Goal: Information Seeking & Learning: Find specific fact

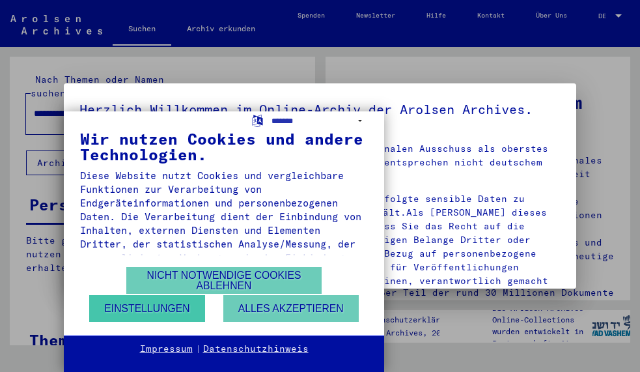
click at [165, 314] on button "Einstellungen" at bounding box center [146, 308] width 115 height 27
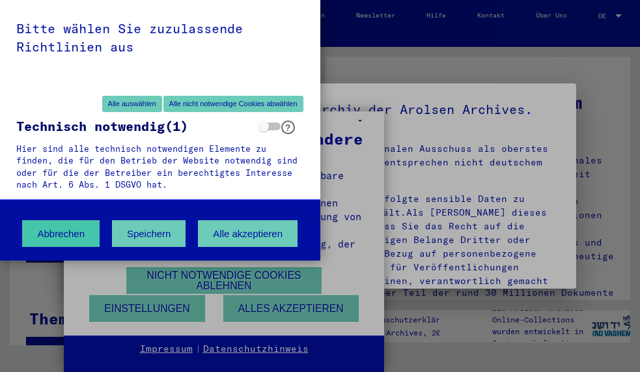
click at [55, 242] on button "Abbrechen" at bounding box center [60, 233] width 77 height 27
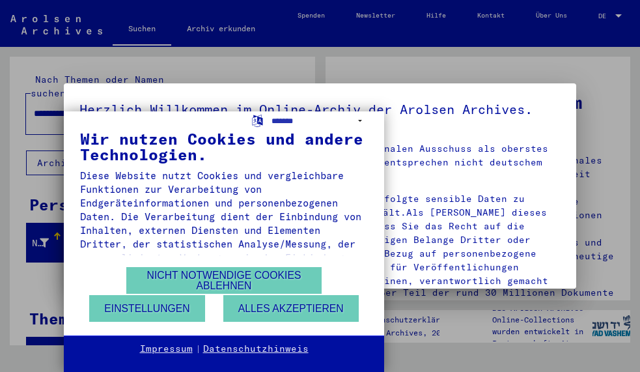
click at [604, 20] on div "**********" at bounding box center [320, 186] width 640 height 372
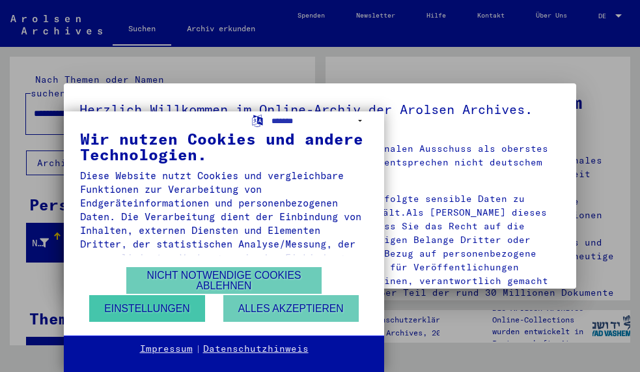
click at [148, 318] on button "Einstellungen" at bounding box center [146, 308] width 115 height 27
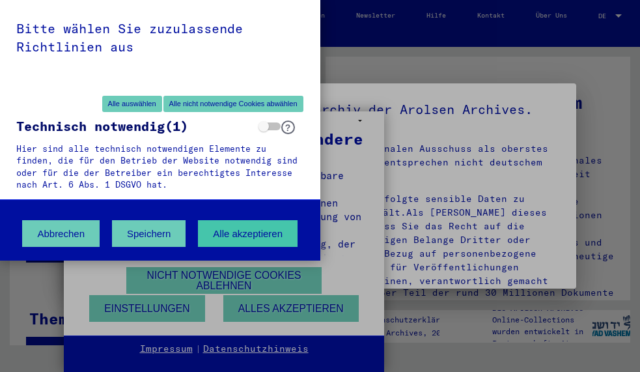
click at [236, 234] on button "Alle akzeptieren" at bounding box center [248, 233] width 100 height 27
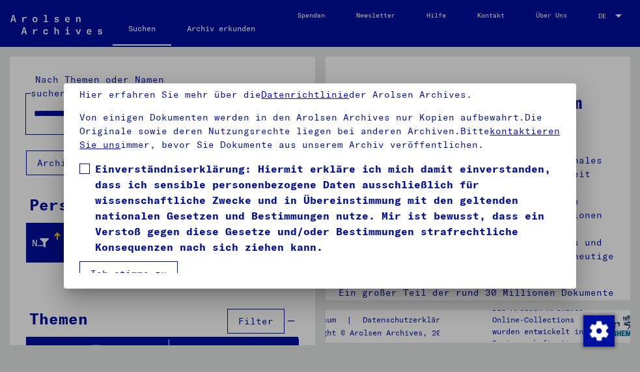
scroll to position [102, 0]
click at [85, 163] on span at bounding box center [84, 168] width 10 height 10
click at [116, 261] on button "Ich stimme zu" at bounding box center [128, 273] width 98 height 25
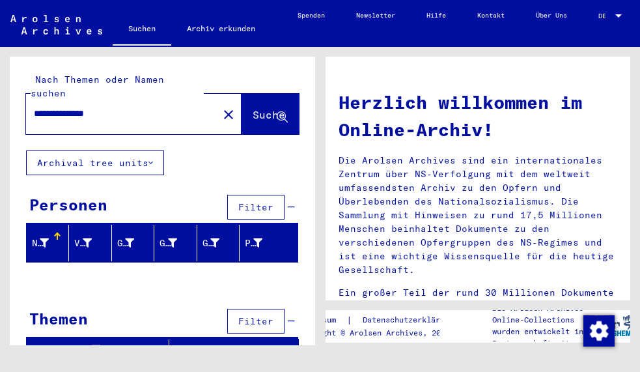
click at [613, 14] on span "DE" at bounding box center [605, 15] width 14 height 7
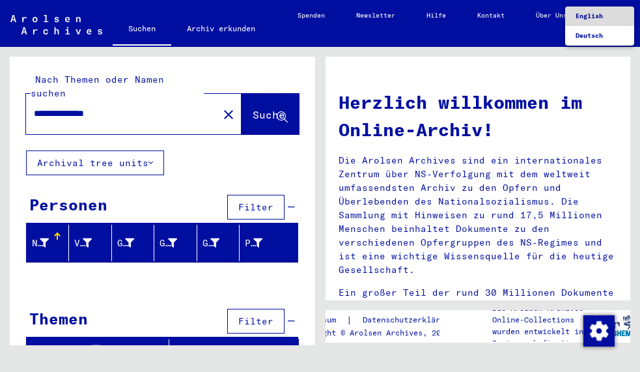
click at [594, 17] on span "English" at bounding box center [589, 16] width 27 height 8
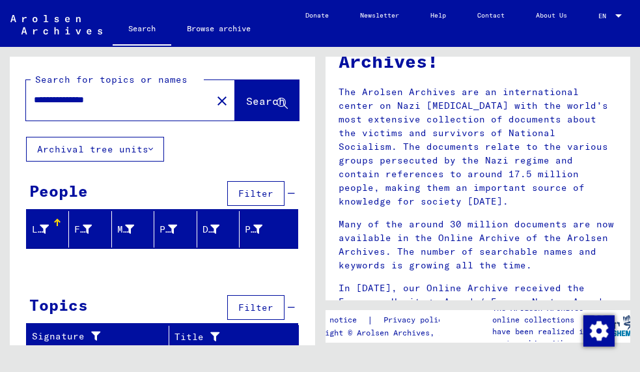
click at [131, 100] on input "**********" at bounding box center [115, 100] width 162 height 14
drag, startPoint x: 61, startPoint y: 103, endPoint x: 12, endPoint y: 92, distance: 50.6
click at [12, 95] on div "**********" at bounding box center [162, 97] width 305 height 80
click at [102, 99] on input "********" at bounding box center [115, 100] width 162 height 14
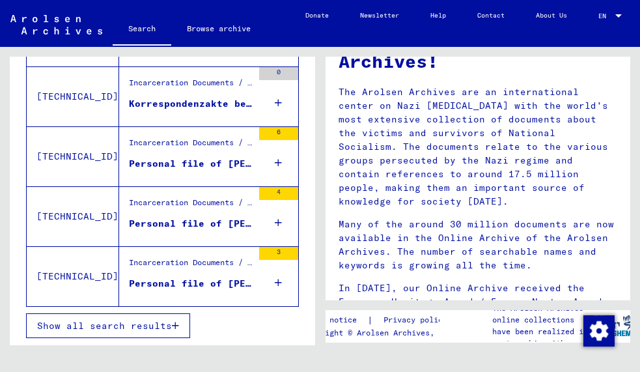
scroll to position [539, 0]
click at [97, 329] on span "Show all search results" at bounding box center [104, 326] width 135 height 12
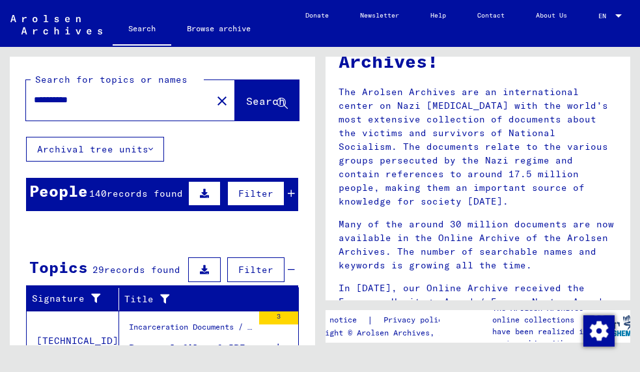
scroll to position [1, 0]
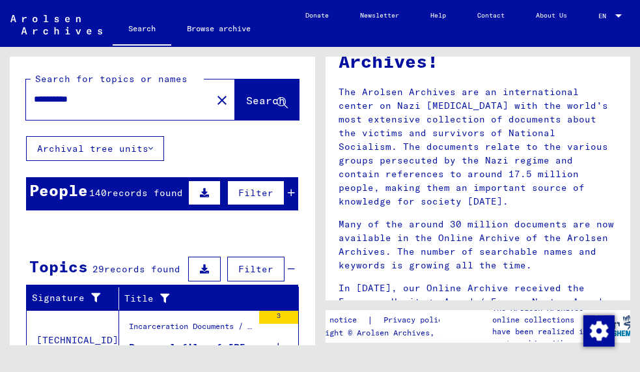
click at [148, 149] on button "Archival tree units" at bounding box center [95, 148] width 138 height 25
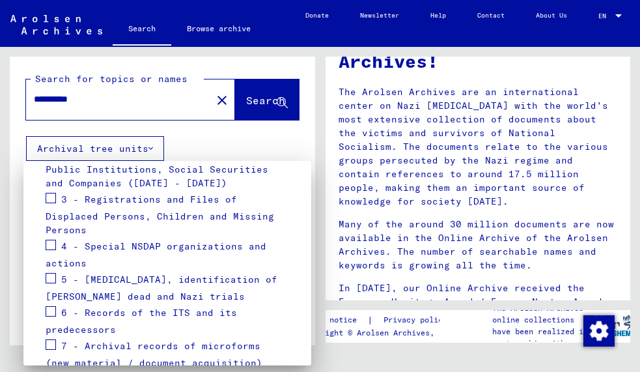
scroll to position [240, 0]
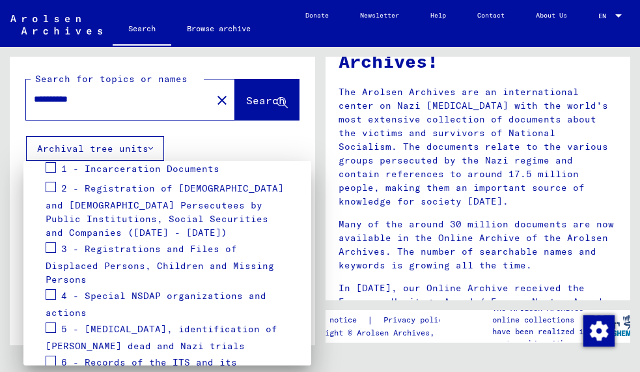
click at [191, 151] on div at bounding box center [320, 186] width 640 height 372
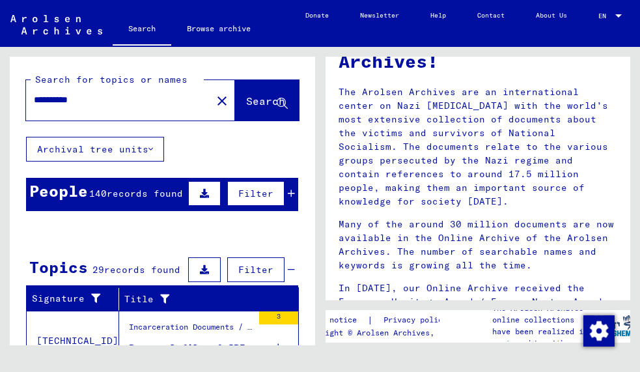
scroll to position [0, 0]
click at [37, 98] on input "**********" at bounding box center [115, 100] width 162 height 14
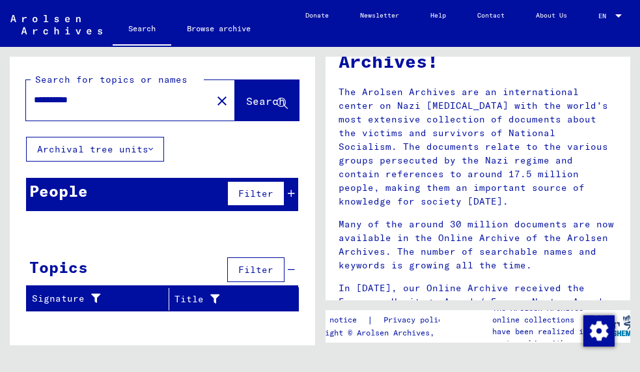
type input "**********"
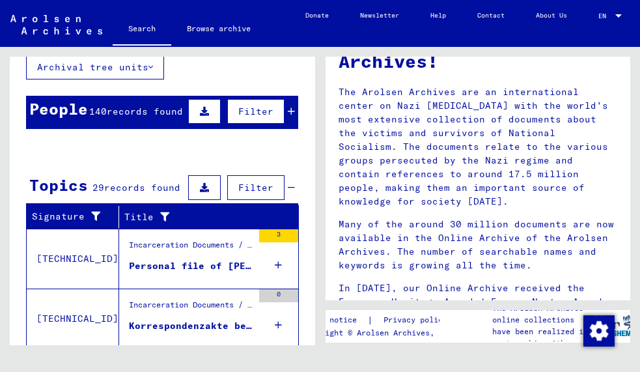
scroll to position [81, 0]
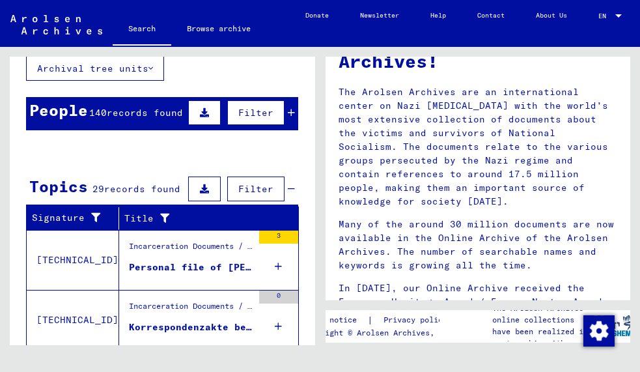
click at [293, 113] on icon at bounding box center [291, 112] width 7 height 9
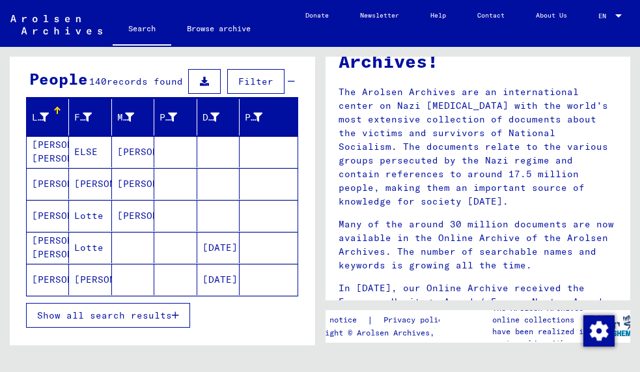
scroll to position [126, 0]
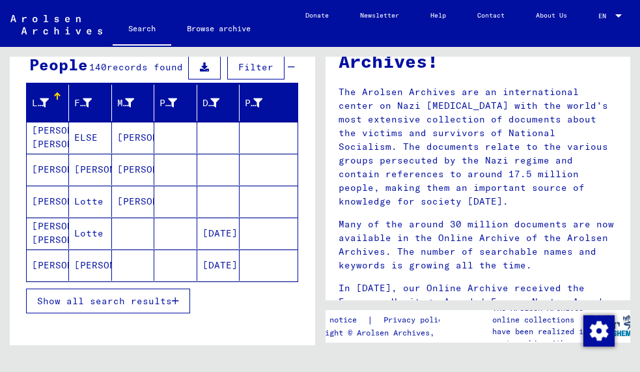
click at [80, 289] on button "Show all search results" at bounding box center [108, 300] width 164 height 25
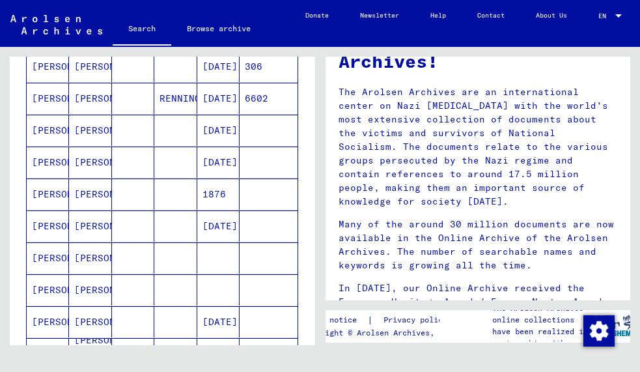
scroll to position [389, 0]
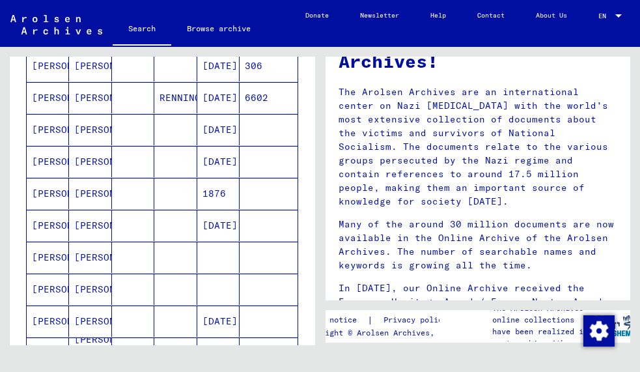
click at [87, 156] on mat-cell "[PERSON_NAME]" at bounding box center [90, 161] width 42 height 31
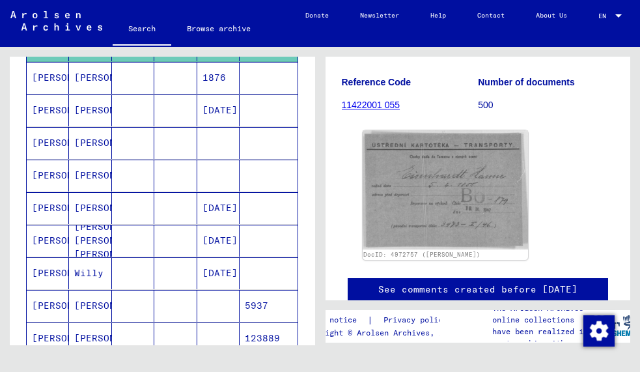
scroll to position [499, 0]
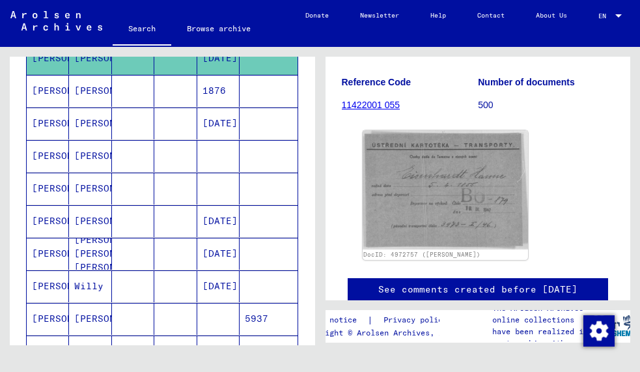
click at [94, 216] on mat-cell "[PERSON_NAME]" at bounding box center [90, 221] width 42 height 32
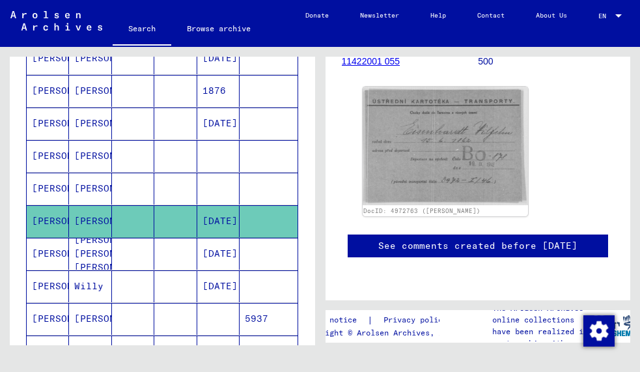
scroll to position [653, 0]
click at [88, 221] on mat-cell "[PERSON_NAME]" at bounding box center [90, 221] width 42 height 32
click at [238, 216] on mat-cell "[DATE]" at bounding box center [218, 221] width 42 height 32
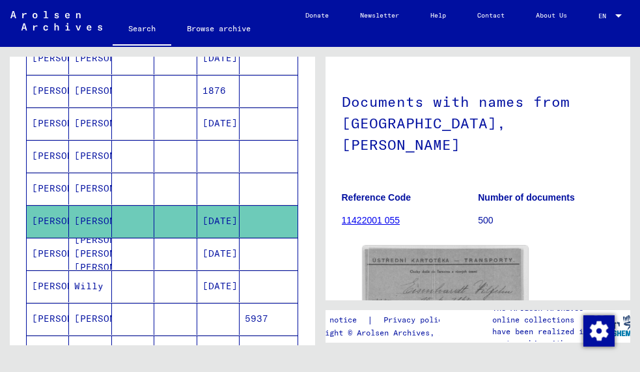
scroll to position [61, 0]
click at [383, 214] on link "11422001 055" at bounding box center [371, 219] width 59 height 10
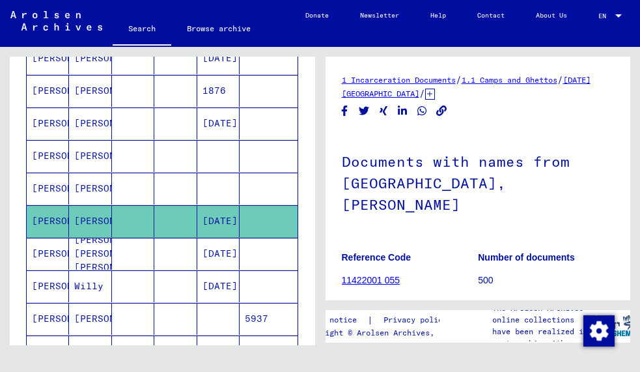
scroll to position [0, 0]
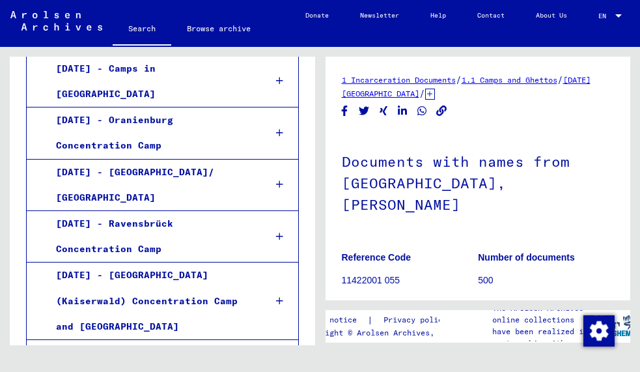
scroll to position [2083, 0]
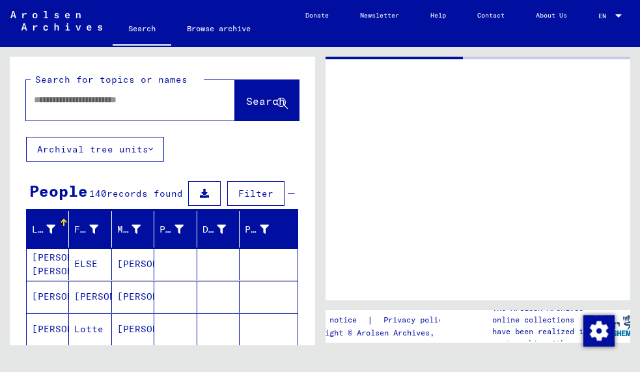
type input "*******"
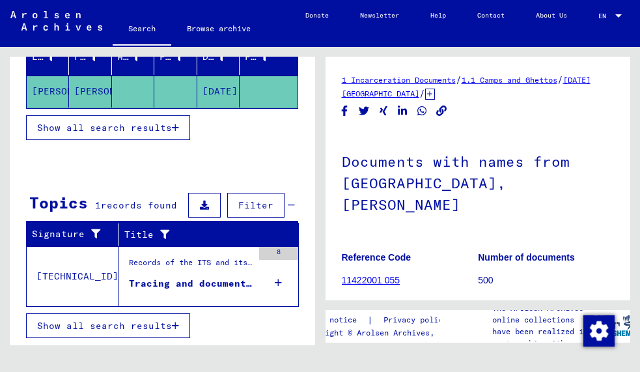
scroll to position [173, 0]
click at [175, 126] on icon "button" at bounding box center [175, 127] width 7 height 9
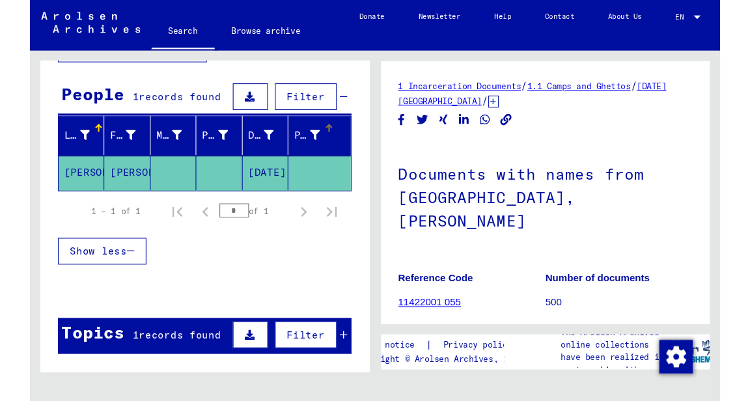
scroll to position [96, 0]
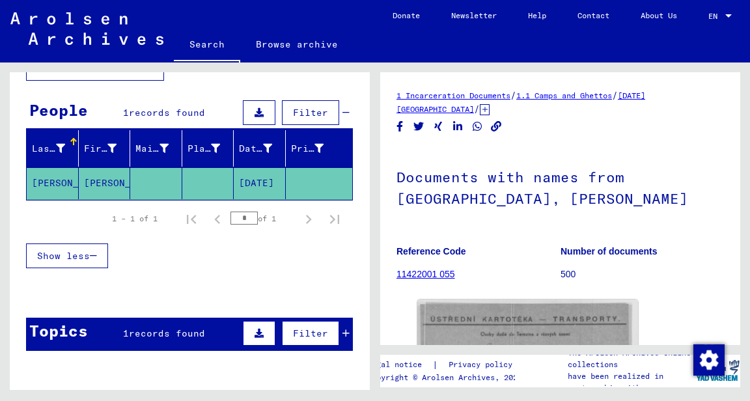
click at [266, 182] on mat-cell "[DATE]" at bounding box center [260, 183] width 52 height 32
click at [106, 176] on mat-cell "[PERSON_NAME]" at bounding box center [105, 183] width 52 height 32
click at [55, 184] on mat-cell "[PERSON_NAME]" at bounding box center [53, 183] width 52 height 32
click at [72, 140] on div at bounding box center [72, 140] width 4 height 4
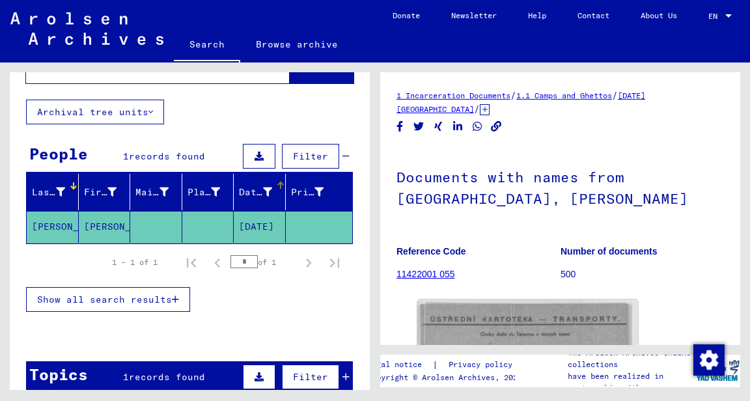
click at [277, 209] on mat-header-cell "Date of Birth" at bounding box center [260, 192] width 52 height 36
click at [270, 224] on mat-cell "[DATE]" at bounding box center [260, 227] width 52 height 32
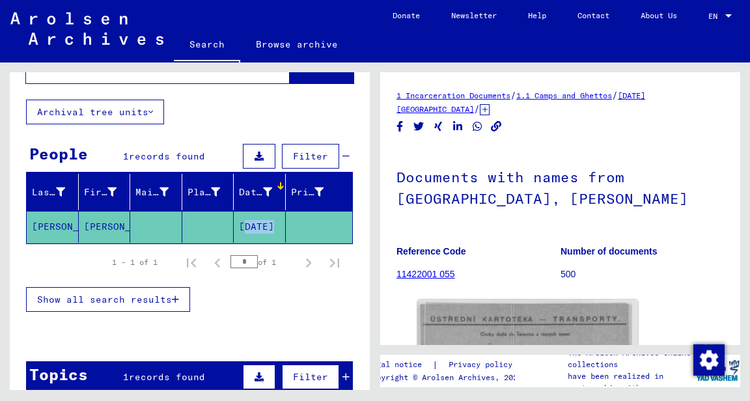
click at [270, 224] on mat-cell "[DATE]" at bounding box center [260, 227] width 52 height 32
click at [85, 220] on mat-cell "[PERSON_NAME]" at bounding box center [105, 227] width 52 height 32
click at [101, 303] on span "Show all search results" at bounding box center [104, 300] width 135 height 12
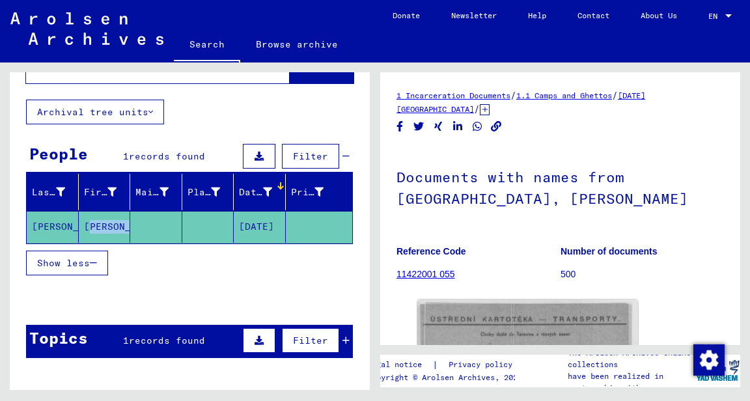
click at [96, 255] on button "Show less" at bounding box center [67, 263] width 82 height 25
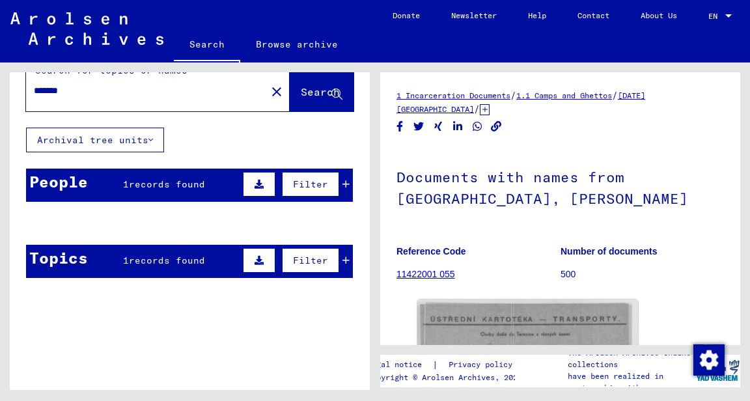
scroll to position [25, 0]
click at [111, 264] on mat-cell "[PERSON_NAME]" at bounding box center [105, 255] width 52 height 32
click at [348, 262] on mat-cell at bounding box center [319, 255] width 67 height 32
click at [258, 183] on icon at bounding box center [259, 184] width 9 height 9
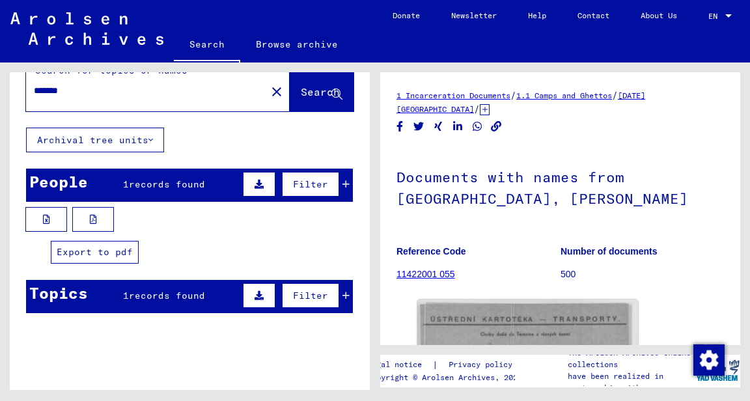
click at [92, 223] on icon at bounding box center [93, 219] width 7 height 9
